Goal: Navigation & Orientation: Go to known website

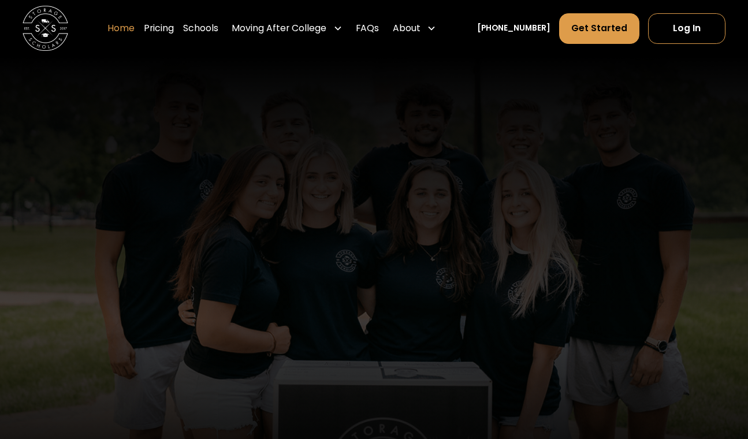
click at [135, 29] on link "Home" at bounding box center [120, 29] width 27 height 32
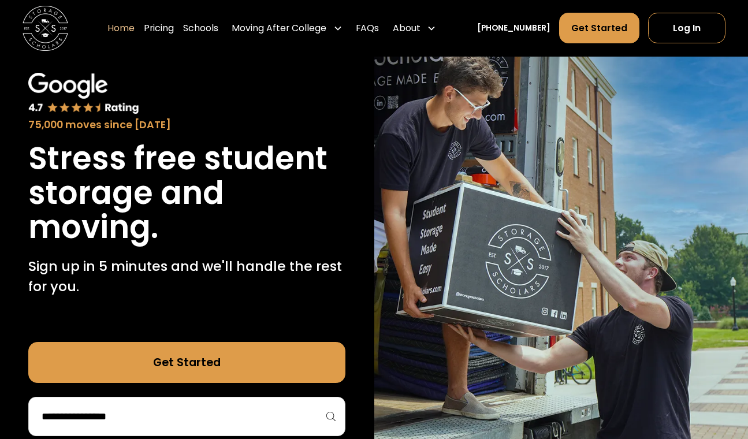
scroll to position [56, 0]
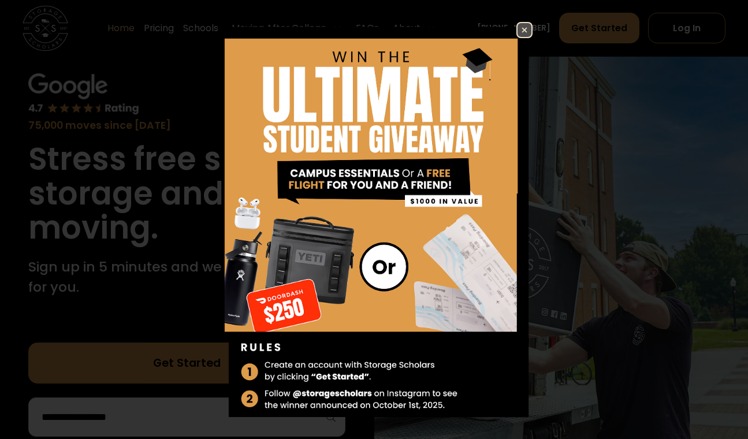
click at [518, 29] on img at bounding box center [525, 30] width 14 height 14
